Goal: Task Accomplishment & Management: Complete application form

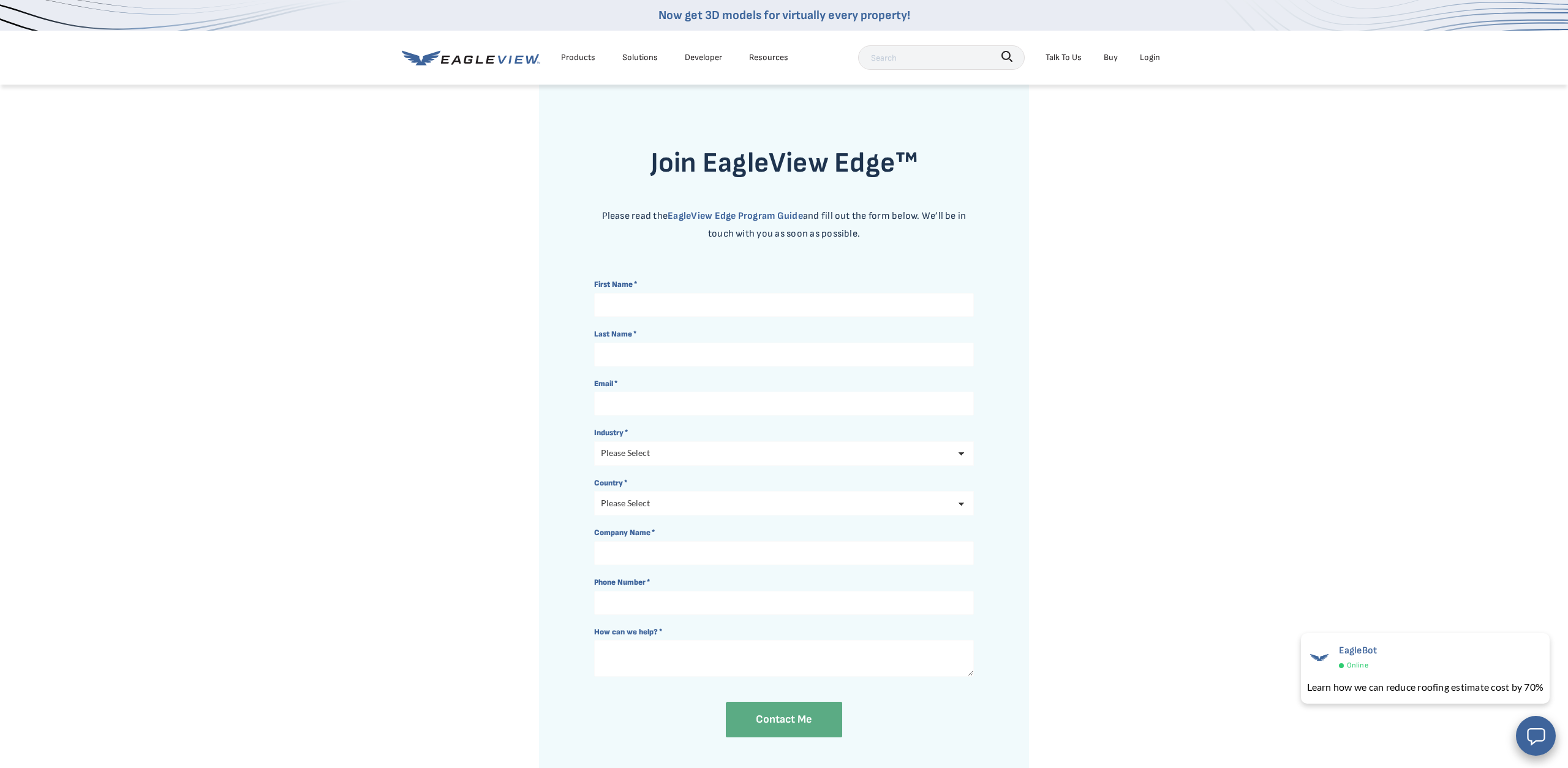
scroll to position [63, 0]
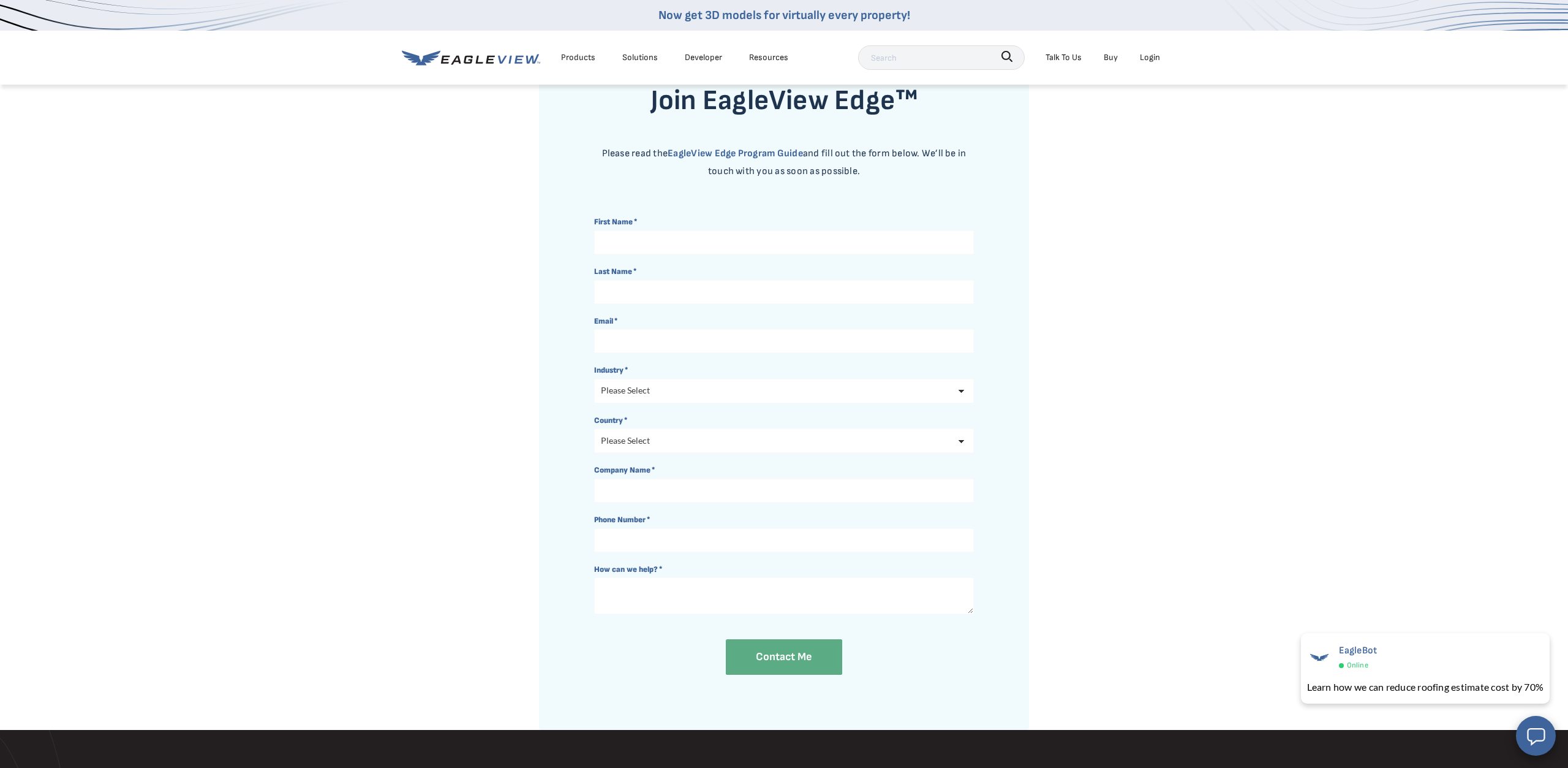
click at [700, 240] on input "First Name *" at bounding box center [784, 242] width 380 height 24
click at [630, 245] on input "Danie" at bounding box center [784, 242] width 380 height 24
type input "[PERSON_NAME]"
type input "Tal"
type input "[EMAIL_ADDRESS][DOMAIN_NAME]"
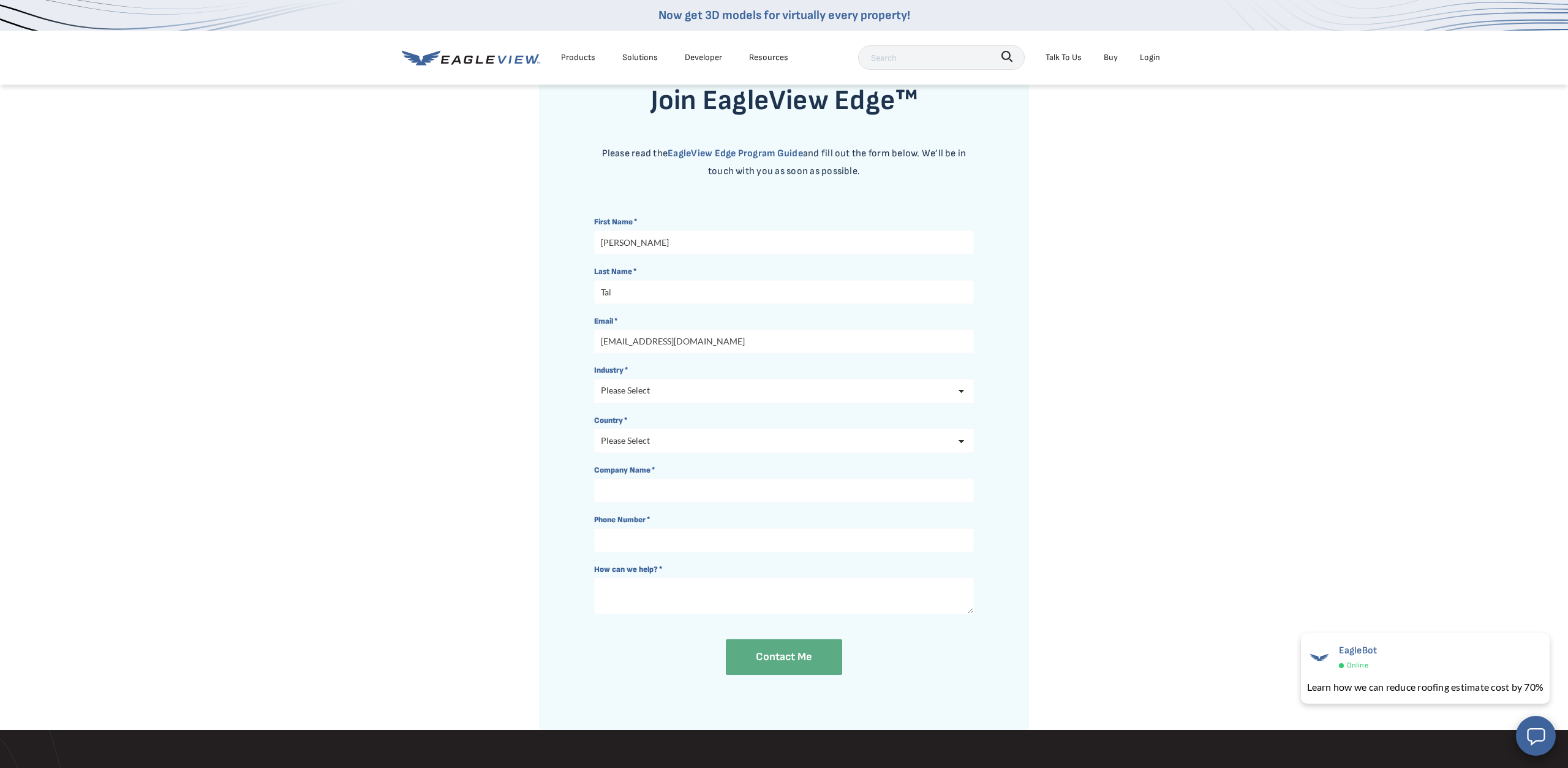
click at [594, 378] on select "Please Select Architects & Engineering Construction Electric/Gas Utilities Gove…" at bounding box center [784, 391] width 380 height 25
select select "Architects & Engineering"
click option "Architects & Engineering" at bounding box center [0, 0] width 0 height 0
click at [594, 428] on select "Please Select [GEOGRAPHIC_DATA] [GEOGRAPHIC_DATA] [GEOGRAPHIC_DATA] [GEOGRAPHIC…" at bounding box center [784, 440] width 380 height 25
select select "[GEOGRAPHIC_DATA]"
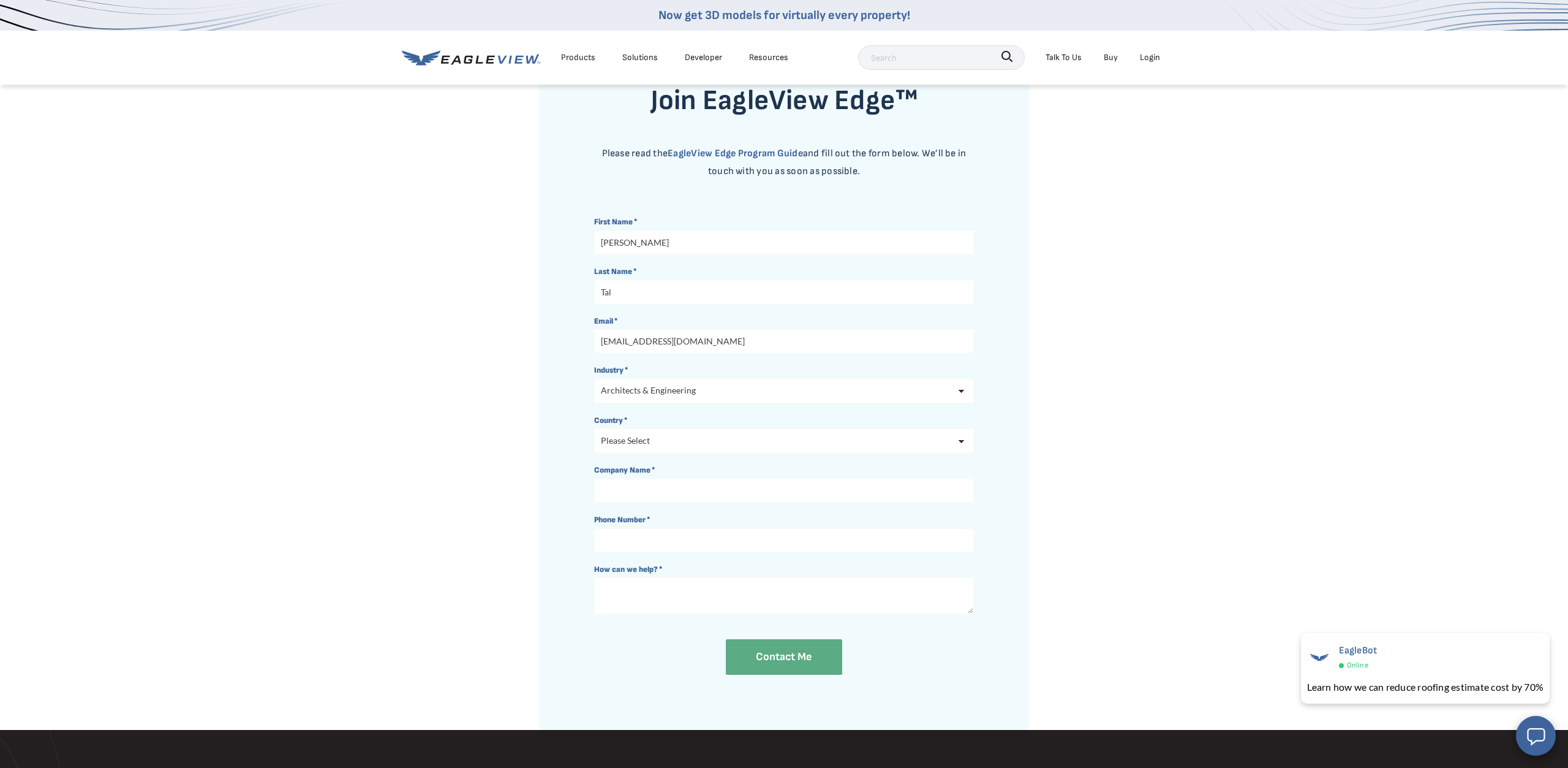
click option "[GEOGRAPHIC_DATA]" at bounding box center [0, 0] width 0 height 0
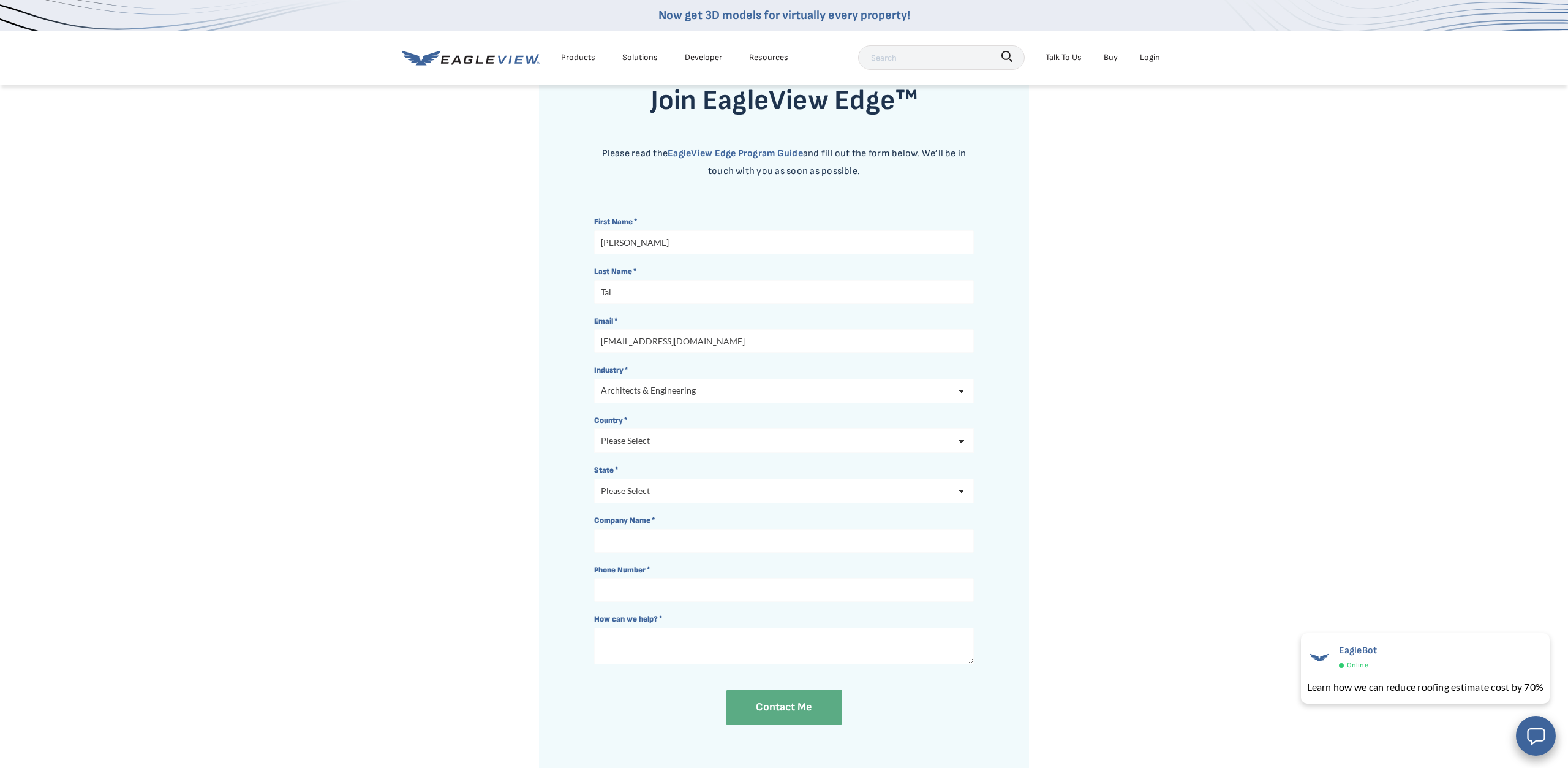
click at [594, 478] on select "Please Select [US_STATE] [US_STATE] [GEOGRAPHIC_DATA] [US_STATE] [US_STATE] [US…" at bounding box center [784, 491] width 380 height 25
select select "[US_STATE]"
click option "[US_STATE]" at bounding box center [0, 0] width 0 height 0
click at [655, 534] on input "Company Name *" at bounding box center [784, 540] width 380 height 24
type input "PlaceMaker"
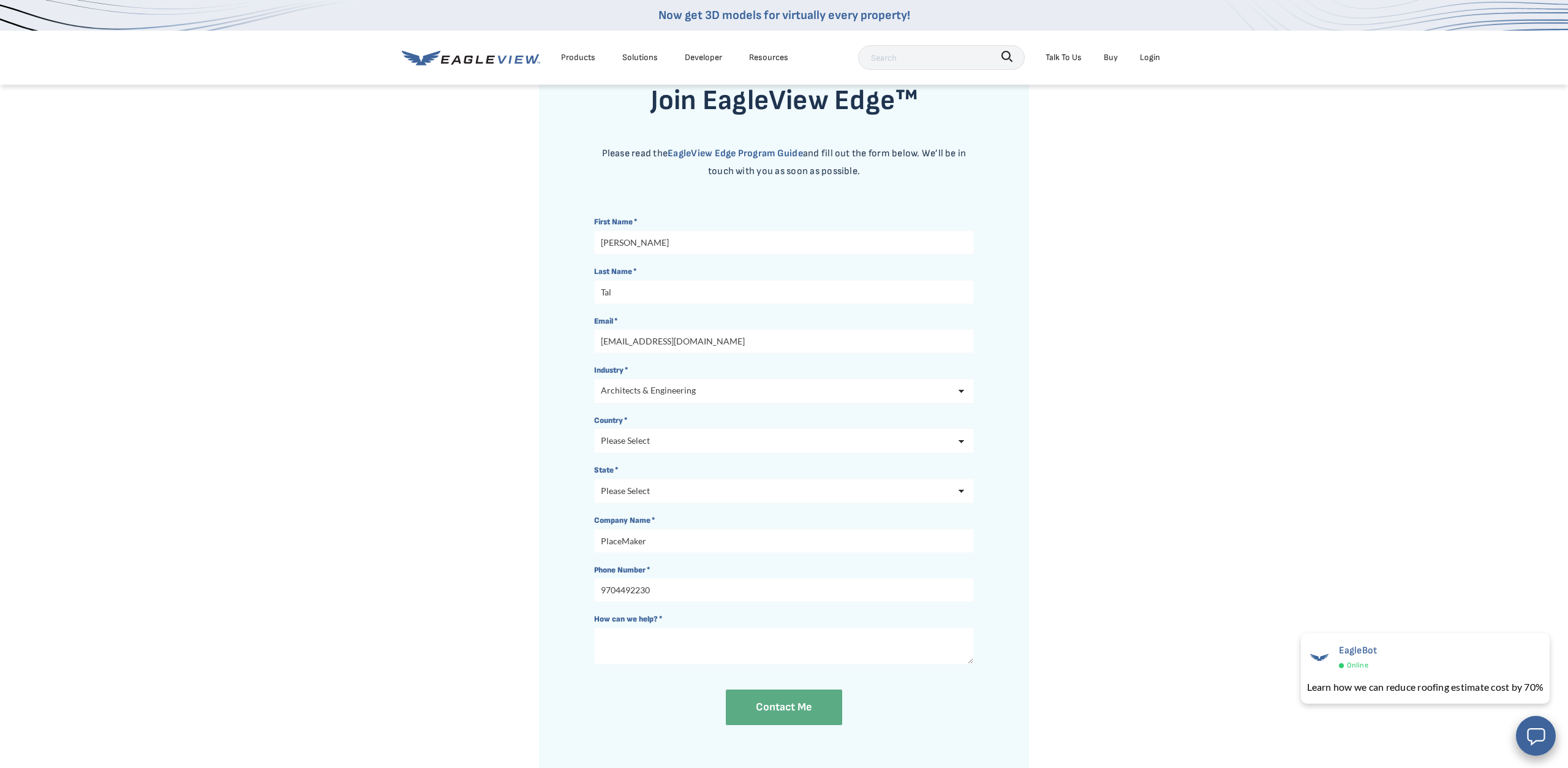
type input "9704492230"
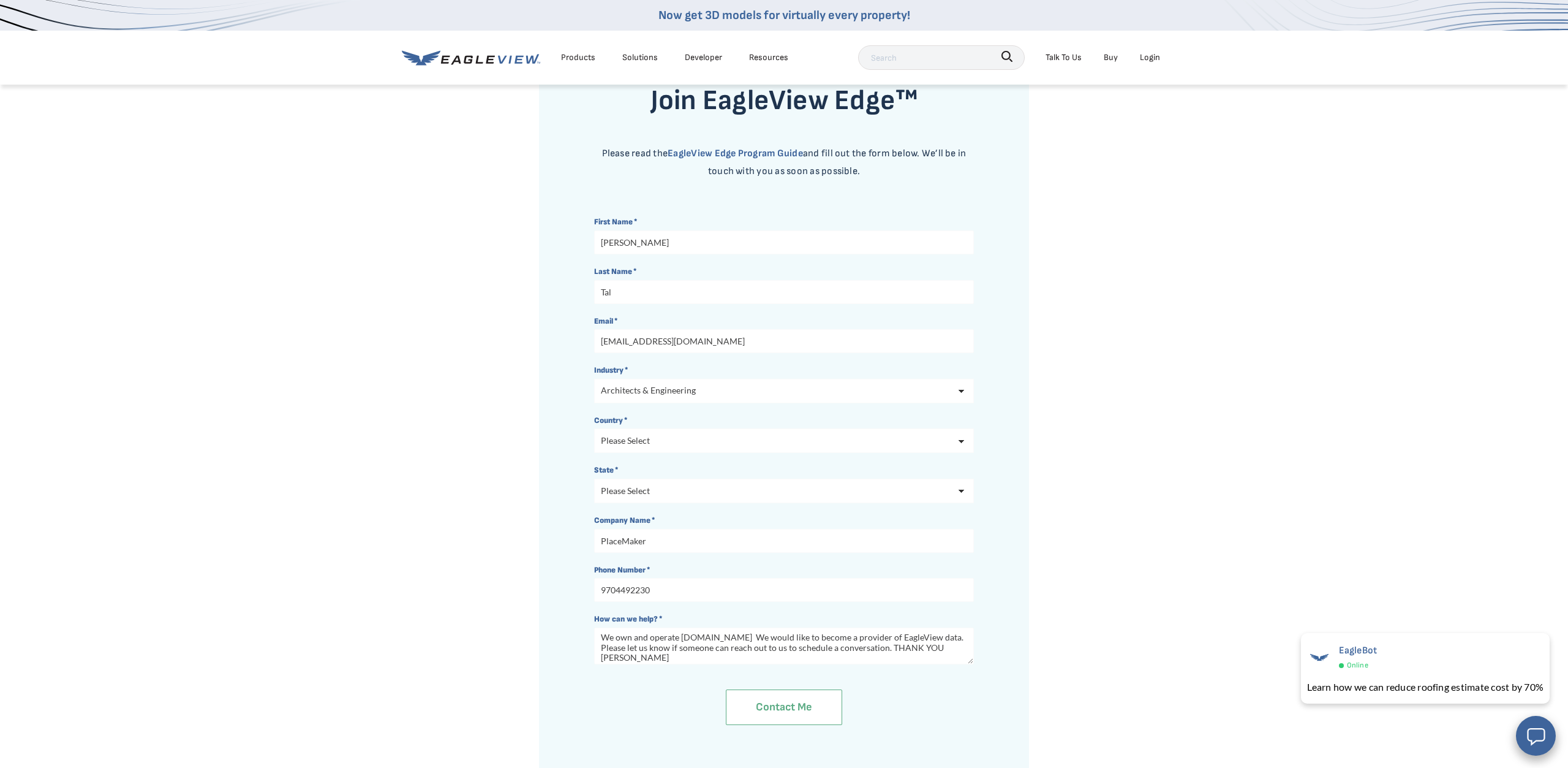
type textarea "We own and operate [DOMAIN_NAME] We would like to become a provider of EagleVie…"
click at [798, 702] on input "Contact me" at bounding box center [784, 707] width 115 height 36
